Goal: Task Accomplishment & Management: Manage account settings

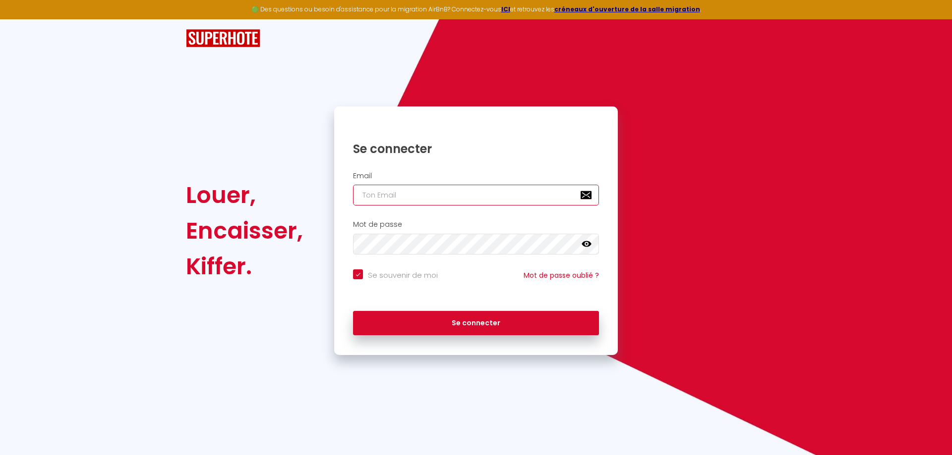
click at [421, 191] on input "email" at bounding box center [476, 195] width 246 height 21
type input "l"
checkbox input "true"
type input "le"
checkbox input "true"
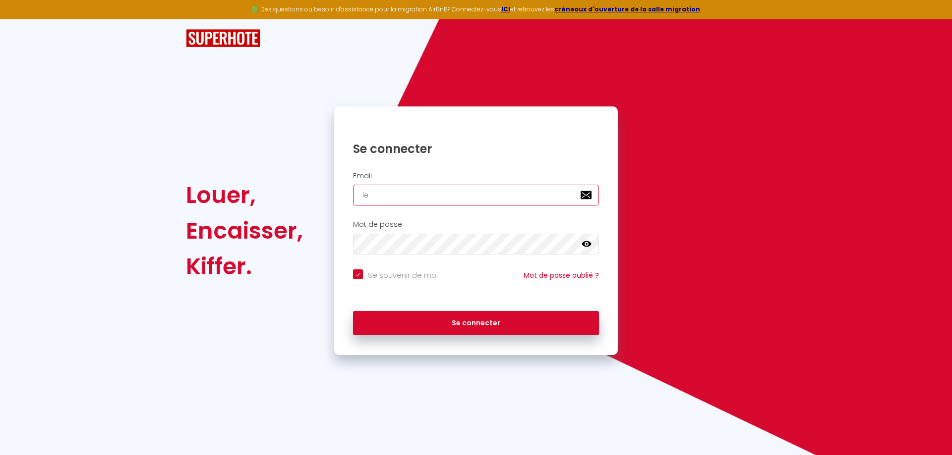
type input "les"
checkbox input "true"
type input "lesl"
checkbox input "true"
type input "leslo"
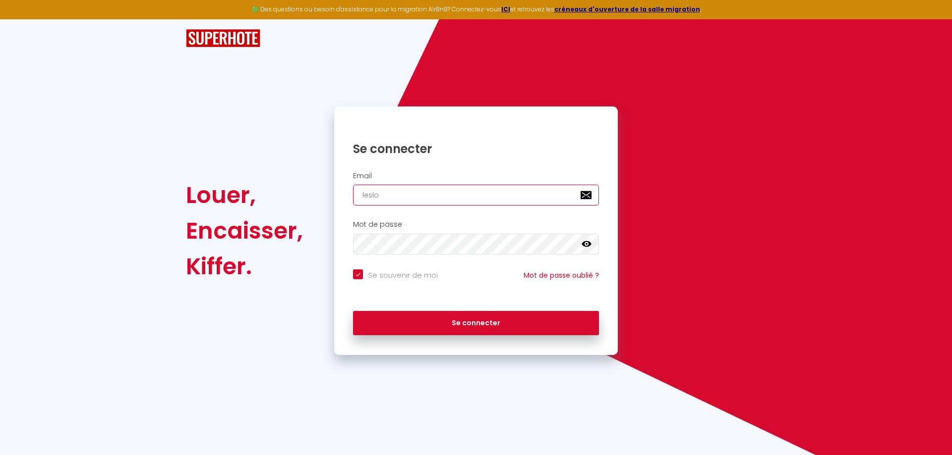
checkbox input "true"
type input "leslog"
checkbox input "true"
type input "leslogo"
checkbox input "true"
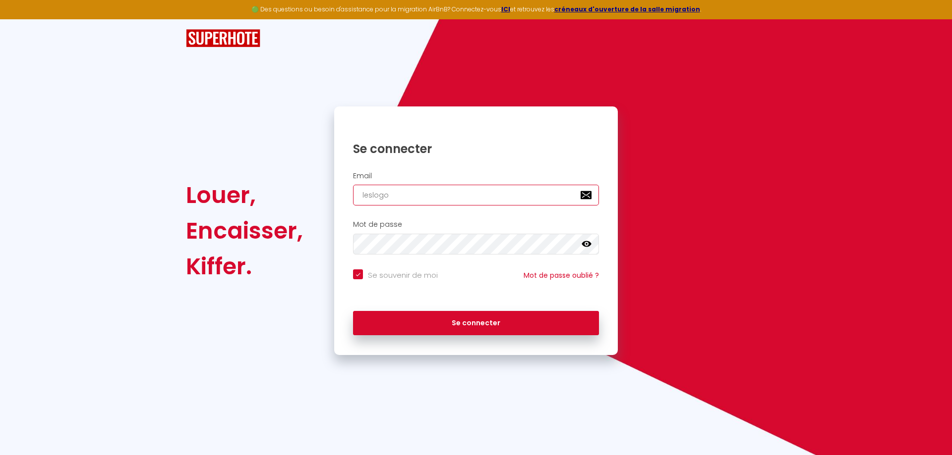
type input "leslogos"
checkbox input "true"
type input "leslogo"
checkbox input "true"
type input "leslog"
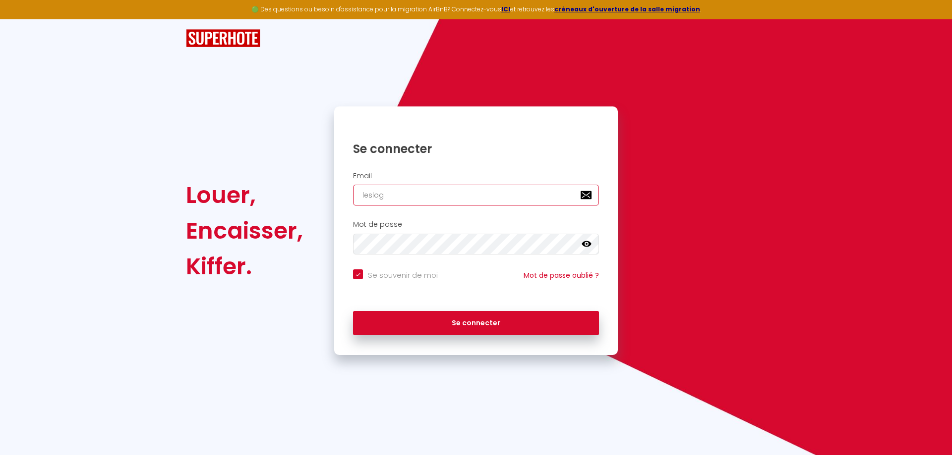
checkbox input "true"
type input "leslogi"
checkbox input "true"
type input "leslogis"
checkbox input "true"
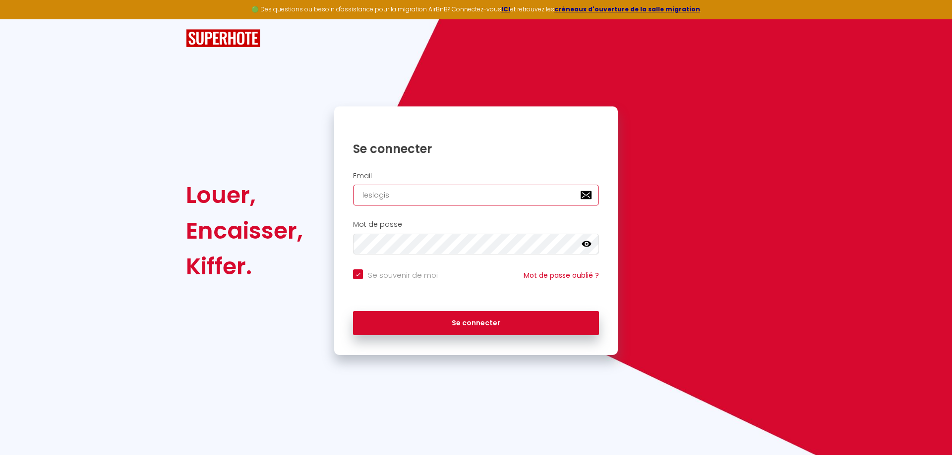
type input "leslogisd"
checkbox input "true"
type input "leslogisde"
checkbox input "true"
type input "leslogisdej"
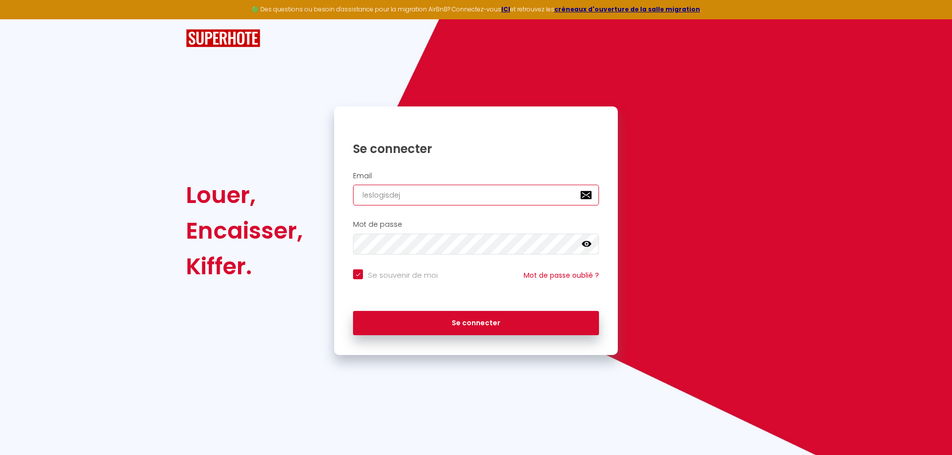
checkbox input "true"
type input "leslogisdeju"
checkbox input "true"
type input "leslogisdejul"
checkbox input "true"
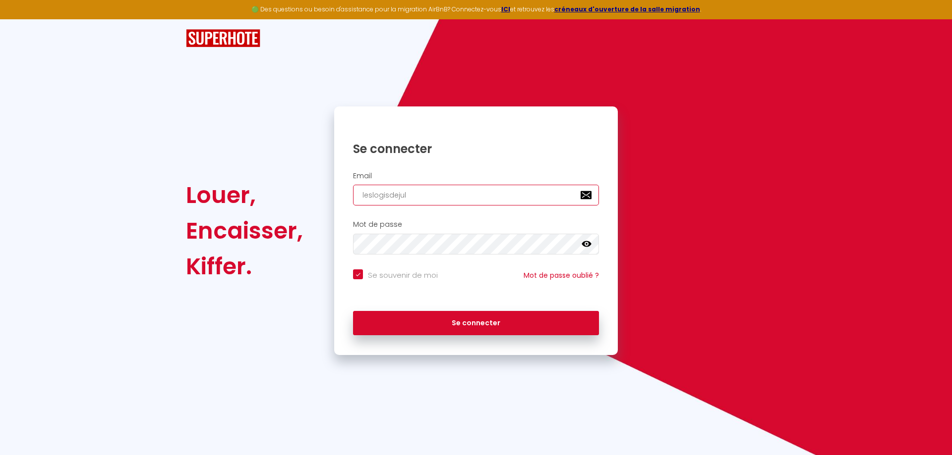
type input "leslogisdejuli"
checkbox input "true"
type input "leslogisdejulie"
checkbox input "true"
type input "leslogisdejulie @"
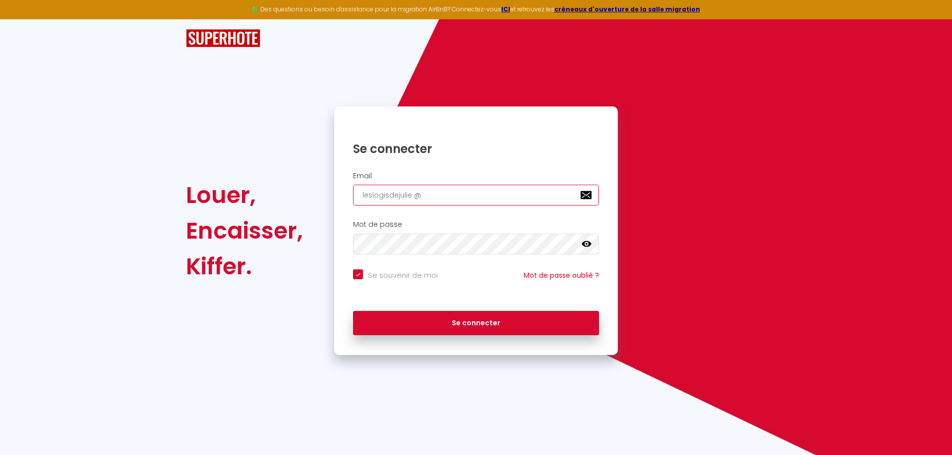
checkbox input "true"
type input "leslogisdejulie"
checkbox input "true"
type input "leslogisdejulie@"
checkbox input "true"
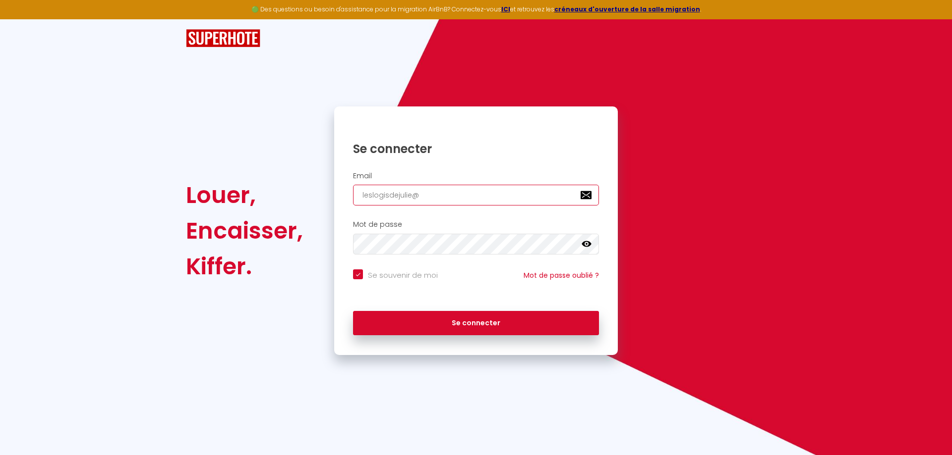
type input "leslogisdejulie@g"
checkbox input "true"
type input "leslogisdejulie@gm"
checkbox input "true"
type input "leslogisdejulie@gma"
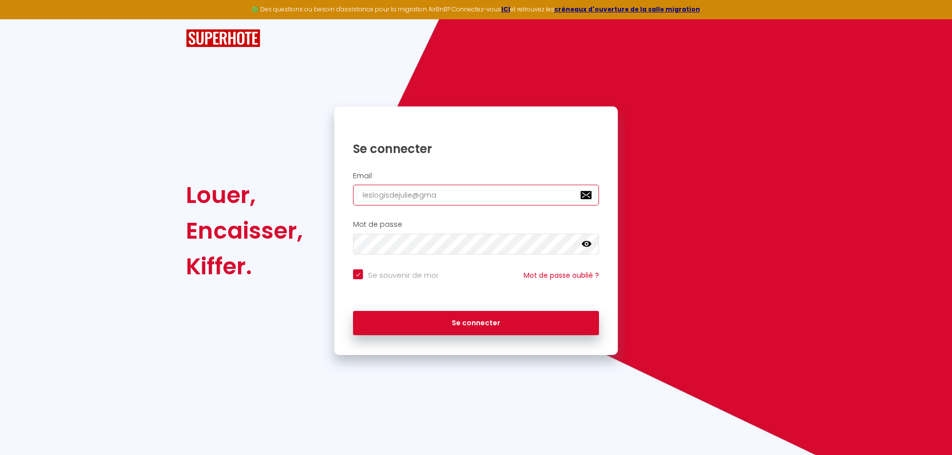
checkbox input "true"
type input "leslogisdejulie@gmai"
checkbox input "true"
type input "leslogisdejulie@gmail"
checkbox input "true"
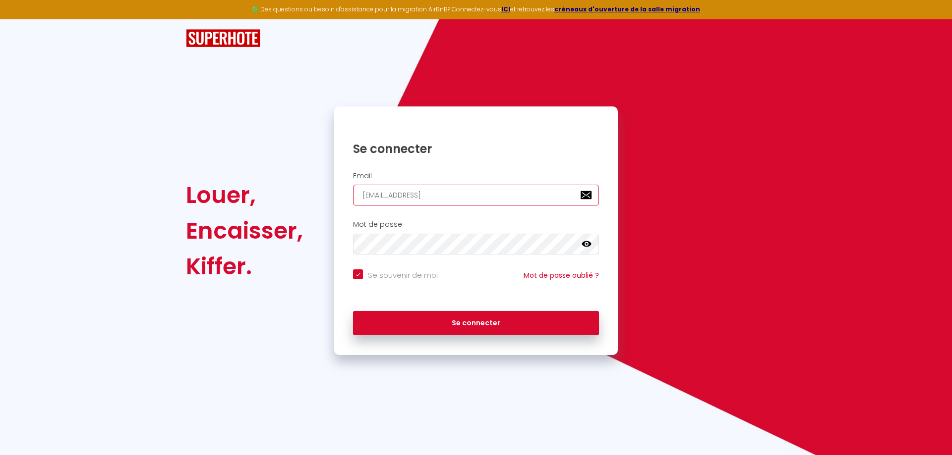
type input "leslogisdejulie@gmail."
checkbox input "true"
type input "leslogisdejulie@gmail.c"
checkbox input "true"
type input "leslogisdejulie@gmail.co"
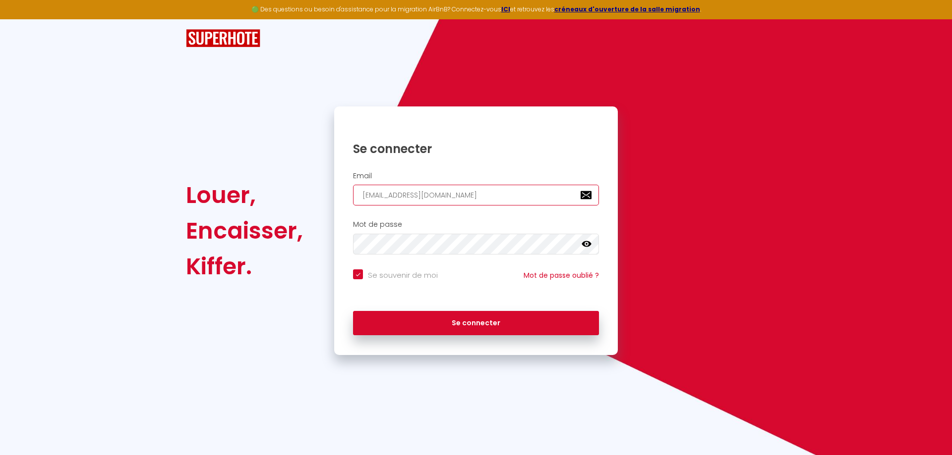
checkbox input "true"
type input "leslogisdejulie@gmail.c"
checkbox input "true"
type input "leslogisdejulie@gmail.co"
checkbox input "true"
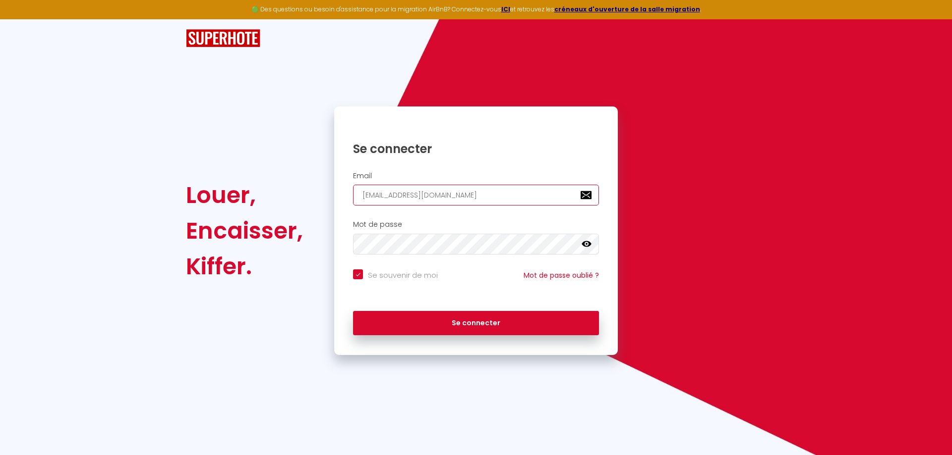
type input "[EMAIL_ADDRESS][DOMAIN_NAME]"
checkbox input "true"
type input "[EMAIL_ADDRESS][DOMAIN_NAME]"
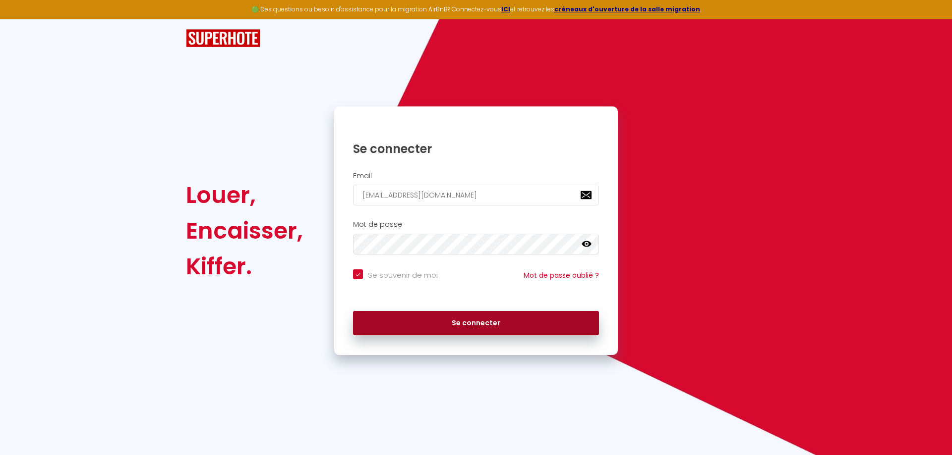
click at [479, 325] on button "Se connecter" at bounding box center [476, 323] width 246 height 25
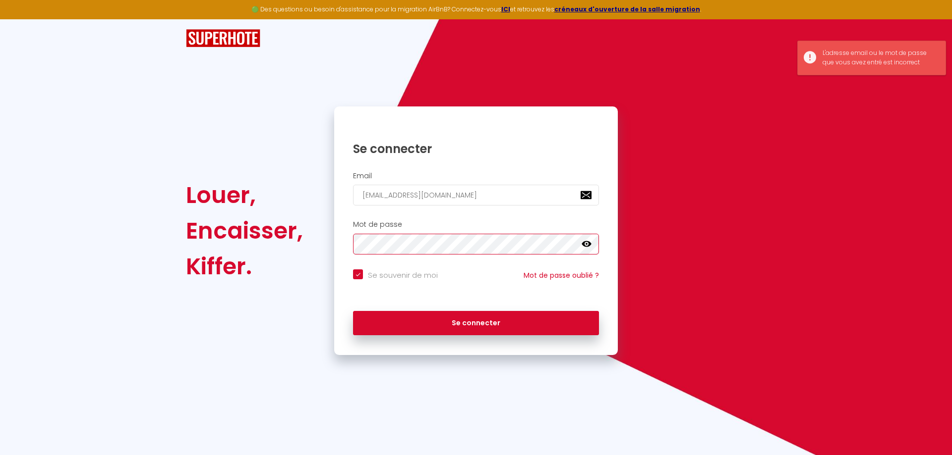
click at [228, 276] on div "Louer, Encaisser, Kiffer. Se connecter Email leslogisdejulie@gmail.com Mot de p…" at bounding box center [475, 231] width 593 height 249
click at [353, 311] on button "Se connecter" at bounding box center [476, 323] width 246 height 25
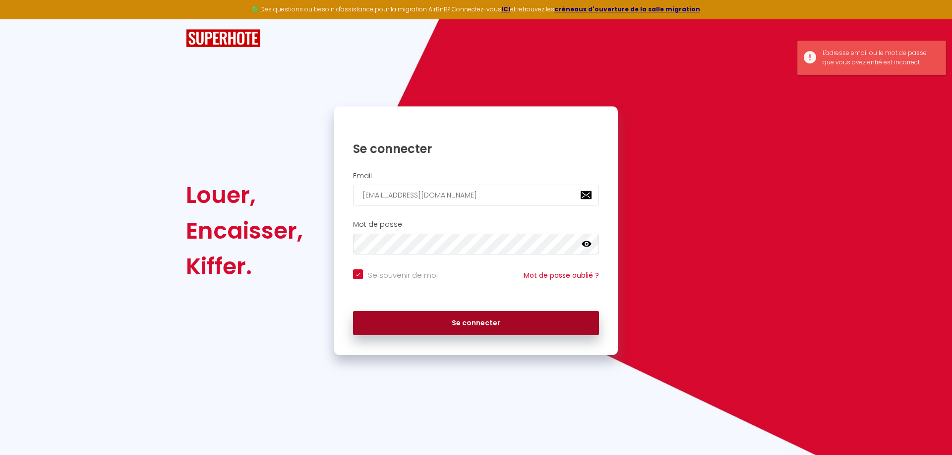
click at [478, 328] on button "Se connecter" at bounding box center [476, 323] width 246 height 25
checkbox input "true"
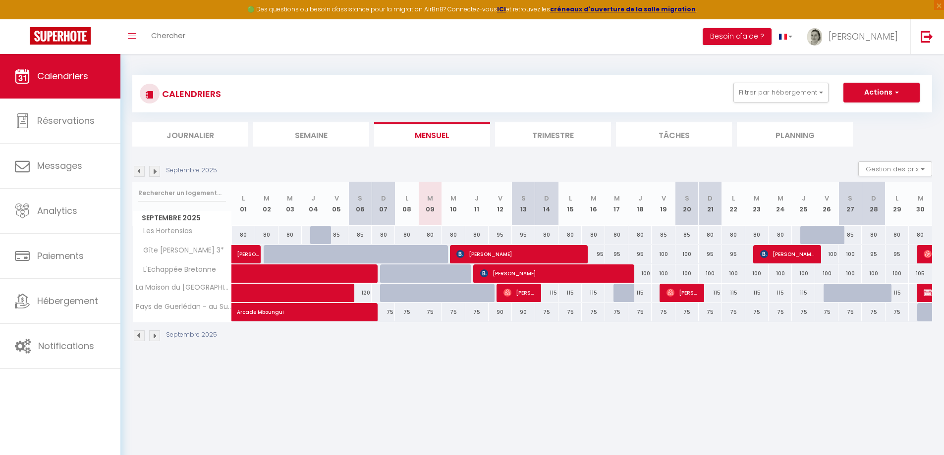
click at [431, 293] on div at bounding box center [438, 298] width 23 height 19
type input "15"
type input "[DATE]"
type input "Mer 10 Septembre 2025"
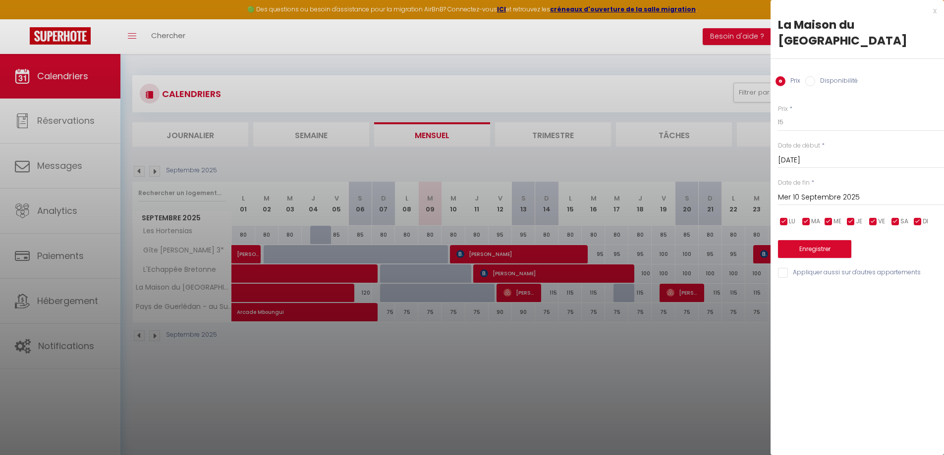
click at [812, 80] on input "Disponibilité" at bounding box center [810, 81] width 10 height 10
radio input "true"
radio input "false"
click at [804, 126] on select "Disponible Indisponible" at bounding box center [861, 122] width 166 height 19
click at [778, 113] on select "Disponible Indisponible" at bounding box center [861, 122] width 166 height 19
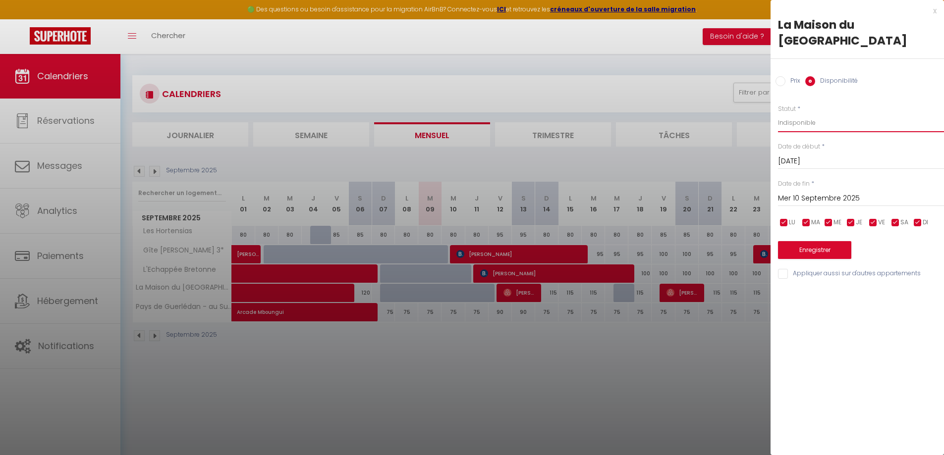
click at [808, 119] on select "Disponible Indisponible" at bounding box center [861, 122] width 166 height 19
select select "1"
click at [778, 113] on select "Disponible Indisponible" at bounding box center [861, 122] width 166 height 19
click at [825, 200] on input "Mer 10 Septembre 2025" at bounding box center [861, 198] width 166 height 13
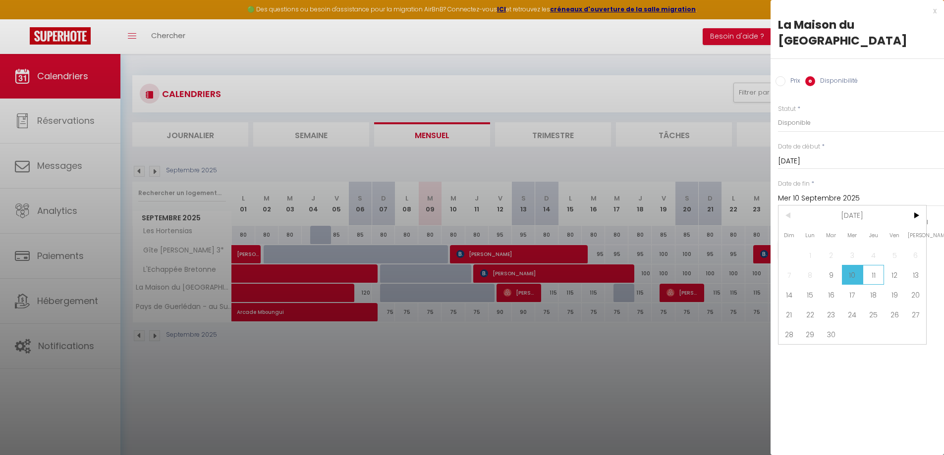
click at [879, 279] on span "11" at bounding box center [873, 275] width 21 height 20
type input "Jeu 11 Septembre 2025"
click at [828, 256] on button "Enregistrer" at bounding box center [814, 250] width 73 height 18
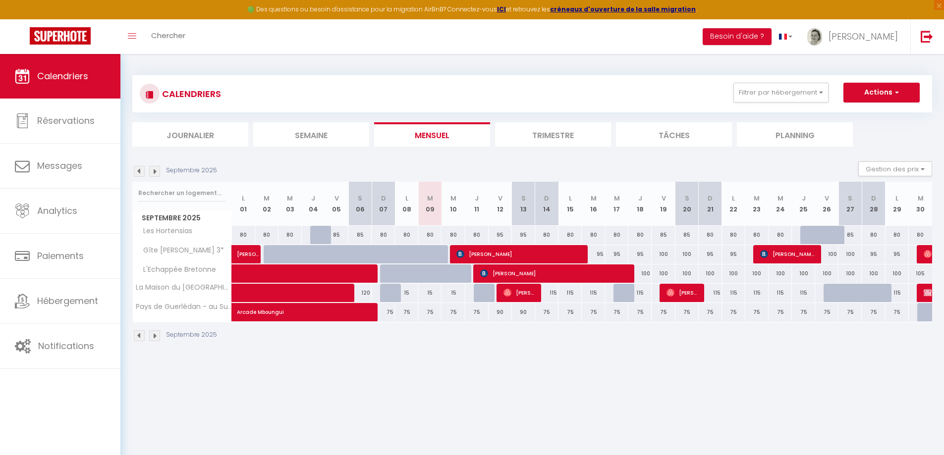
click at [387, 295] on div at bounding box center [391, 293] width 23 height 19
select select "1"
type input "Dim 07 Septembre 2025"
type input "Lun 08 Septembre 2025"
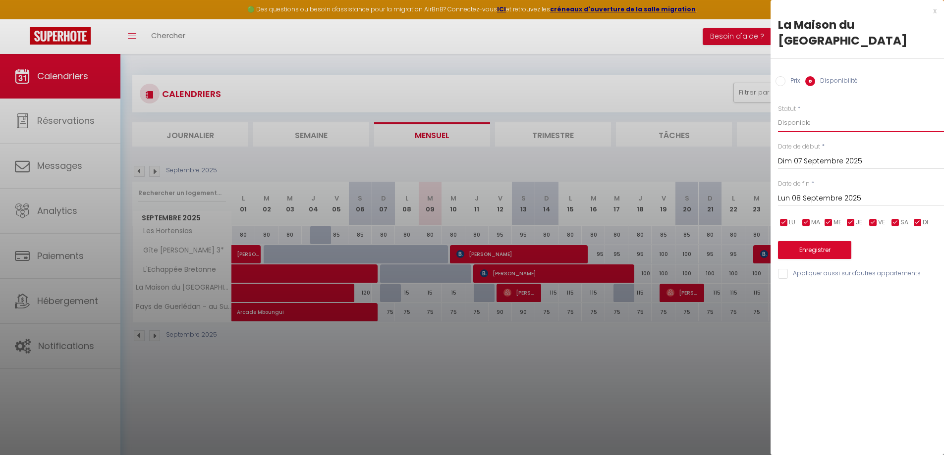
click at [821, 122] on select "Disponible Indisponible" at bounding box center [861, 122] width 166 height 19
click at [778, 113] on select "Disponible Indisponible" at bounding box center [861, 122] width 166 height 19
drag, startPoint x: 801, startPoint y: 117, endPoint x: 801, endPoint y: 127, distance: 10.4
click at [801, 117] on select "Disponible Indisponible" at bounding box center [861, 122] width 166 height 19
select select "1"
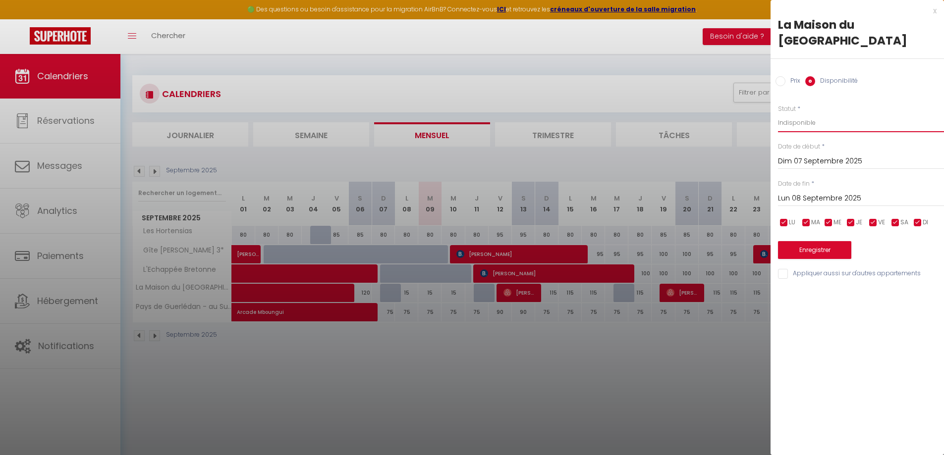
click at [778, 113] on select "Disponible Indisponible" at bounding box center [861, 122] width 166 height 19
click at [815, 246] on button "Enregistrer" at bounding box center [814, 250] width 73 height 18
